Goal: Transaction & Acquisition: Download file/media

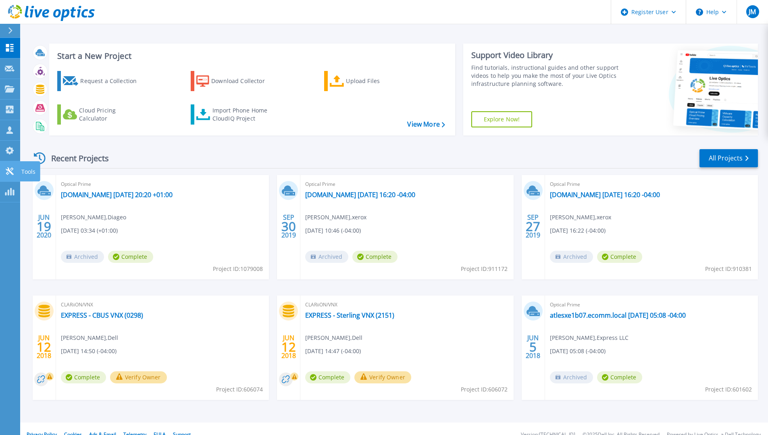
click at [5, 167] on div at bounding box center [10, 171] width 10 height 8
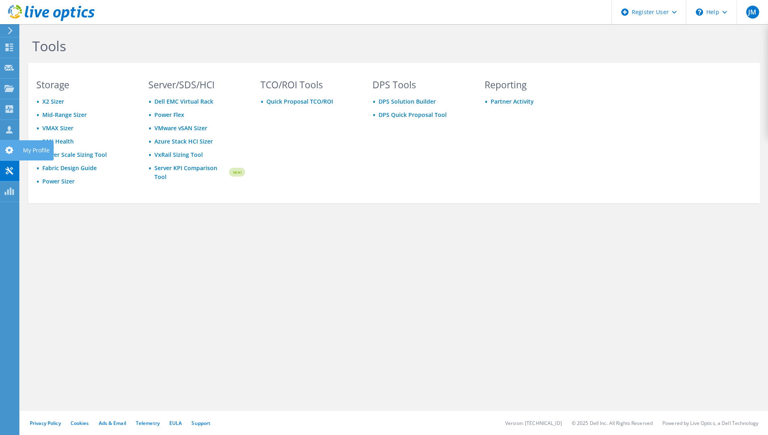
click at [8, 154] on icon at bounding box center [9, 150] width 10 height 8
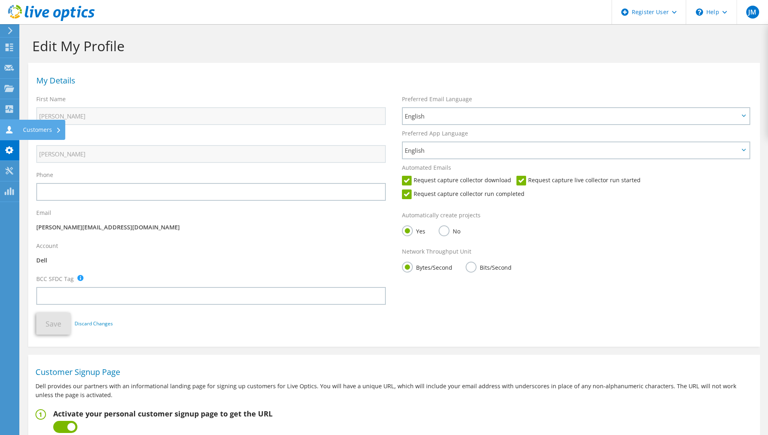
click at [8, 133] on div at bounding box center [9, 130] width 10 height 9
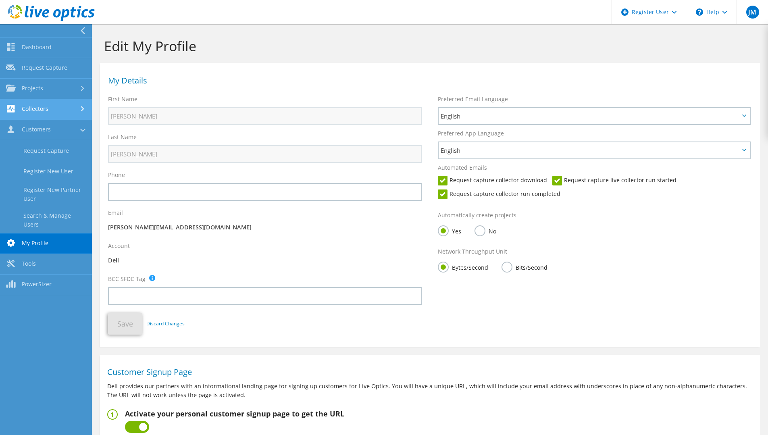
click at [48, 112] on link "Collectors" at bounding box center [46, 109] width 92 height 21
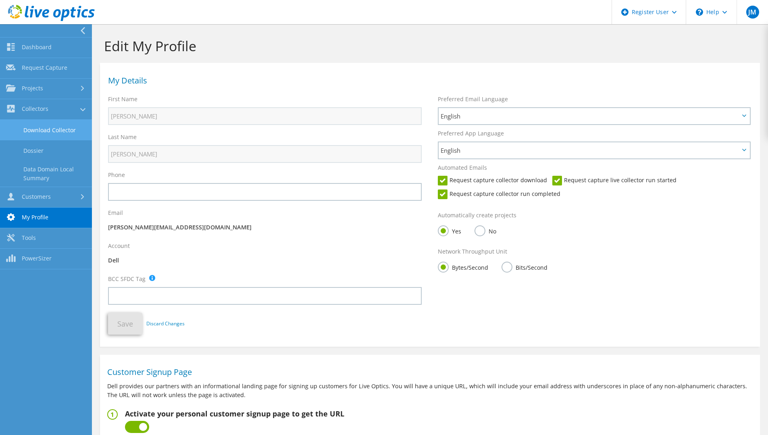
click at [50, 135] on link "Download Collector" at bounding box center [46, 130] width 92 height 21
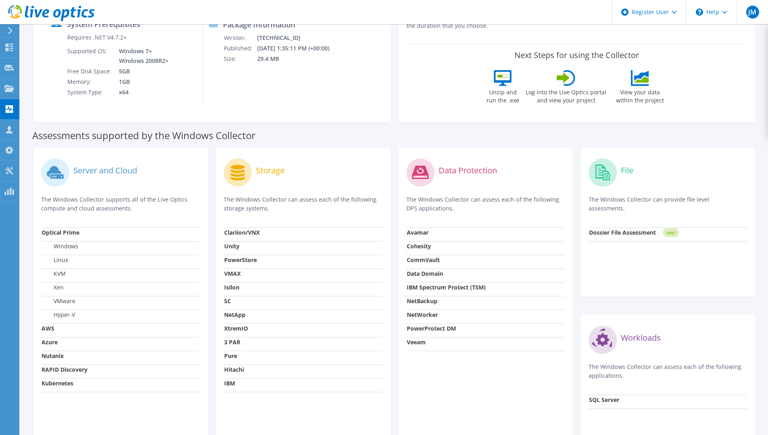
scroll to position [192, 0]
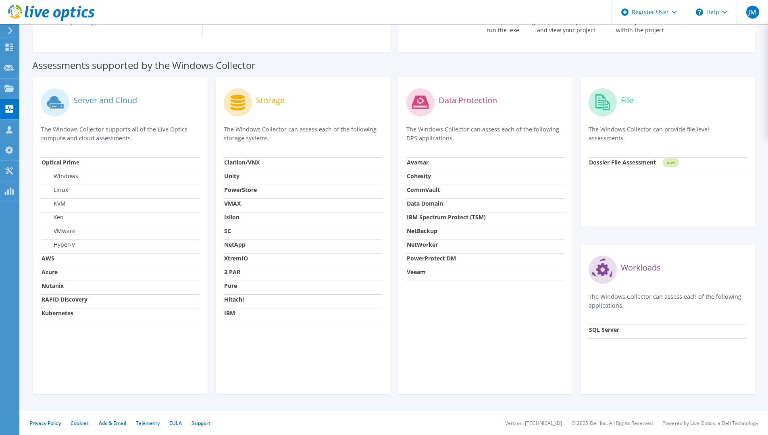
click at [52, 273] on strong "Azure" at bounding box center [50, 272] width 16 height 8
drag, startPoint x: 142, startPoint y: 144, endPoint x: 32, endPoint y: 127, distance: 111.3
click at [32, 127] on div "Server and Cloud The Windows Collector supports all of the Live Optics compute …" at bounding box center [120, 235] width 183 height 316
click at [58, 275] on td "Azure" at bounding box center [120, 274] width 158 height 14
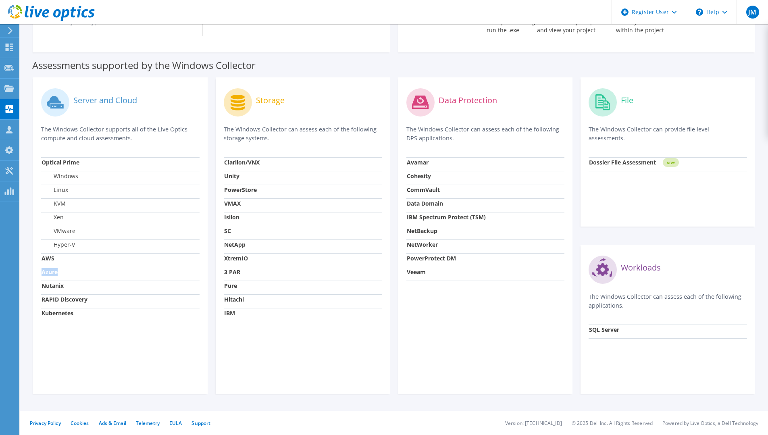
click at [58, 275] on td "Azure" at bounding box center [120, 274] width 158 height 14
